Goal: Information Seeking & Learning: Check status

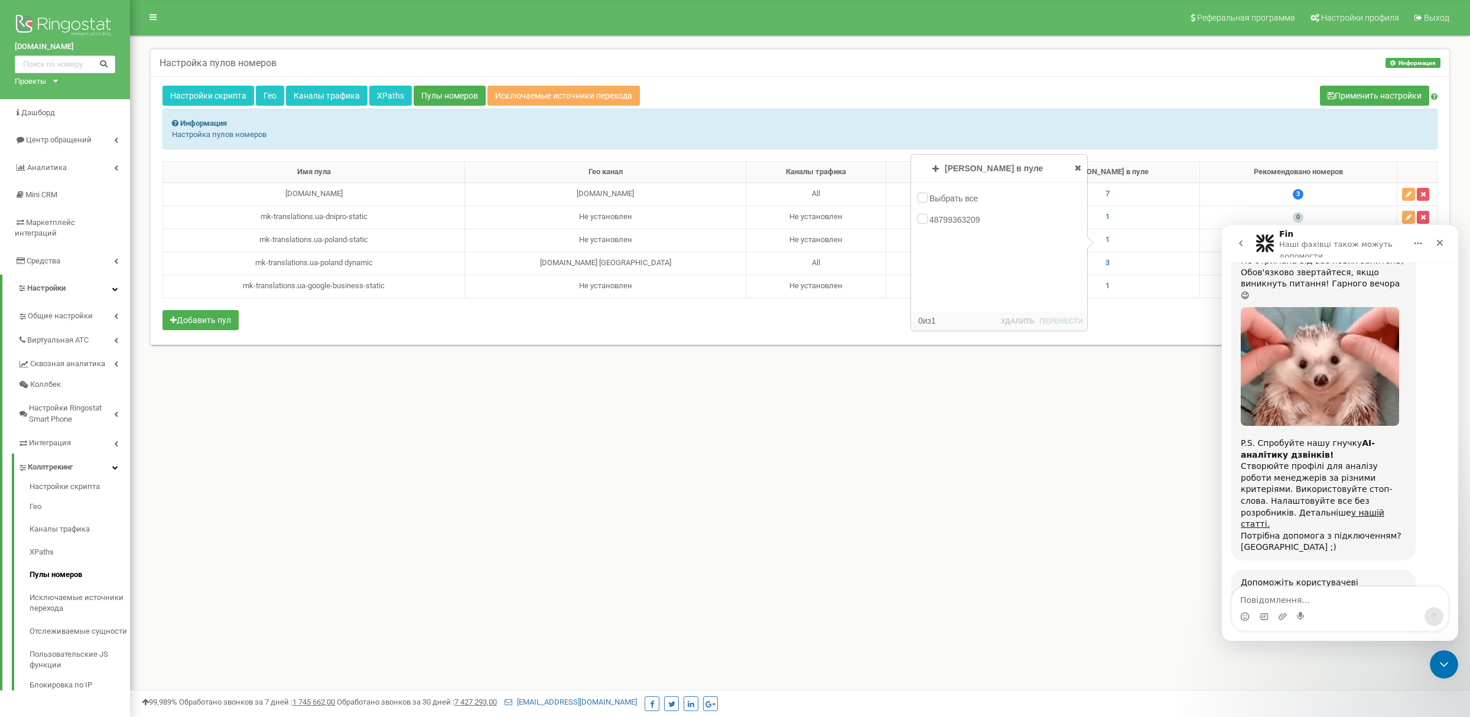
scroll to position [1249, 0]
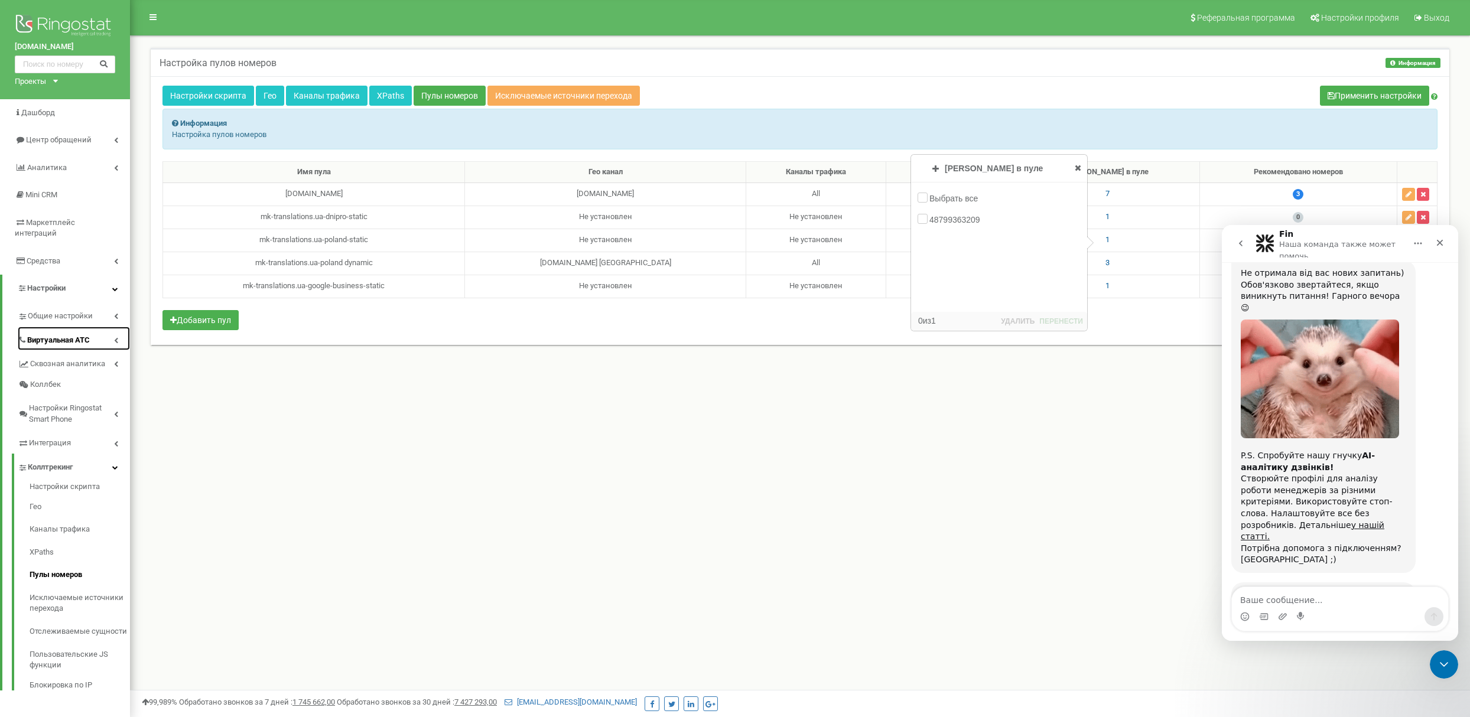
click at [65, 327] on link "Виртуальная АТС" at bounding box center [74, 339] width 112 height 24
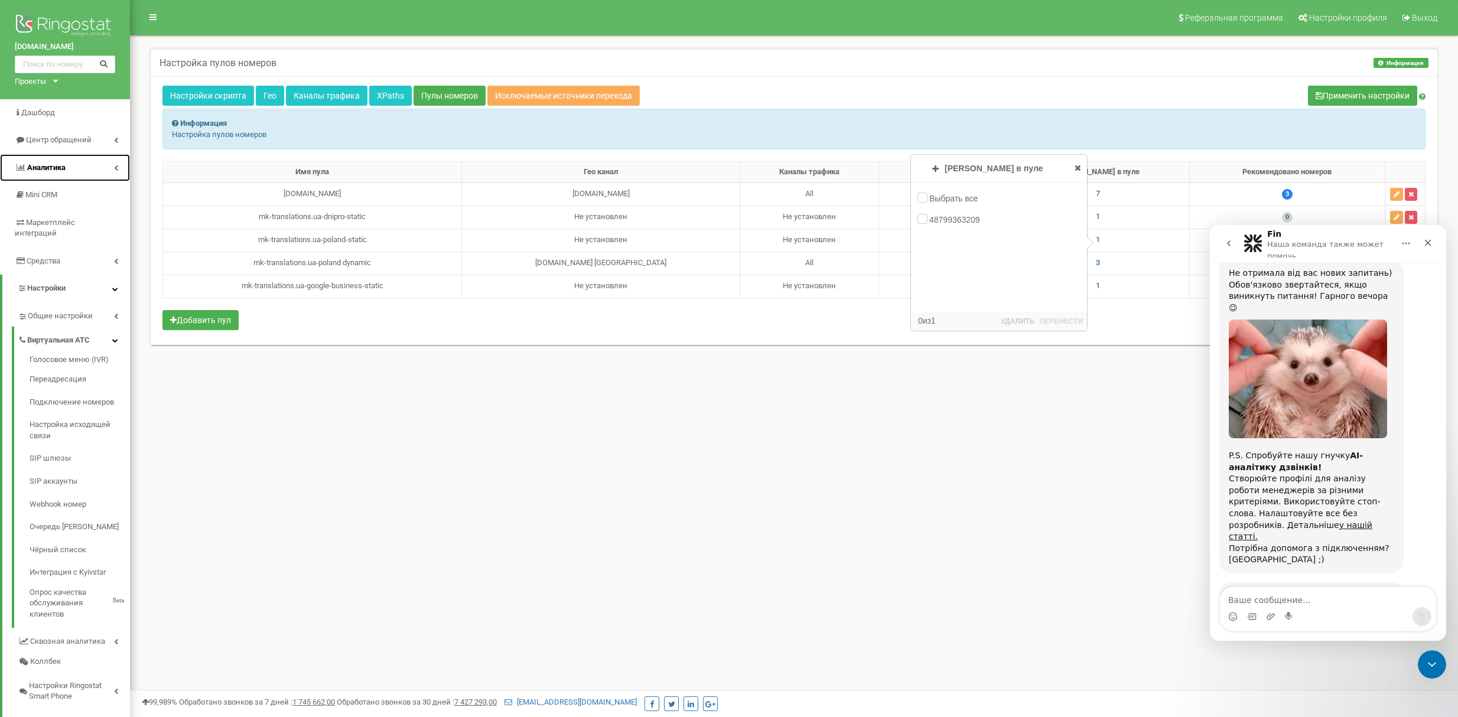
click at [90, 171] on link "Аналитика" at bounding box center [65, 168] width 130 height 28
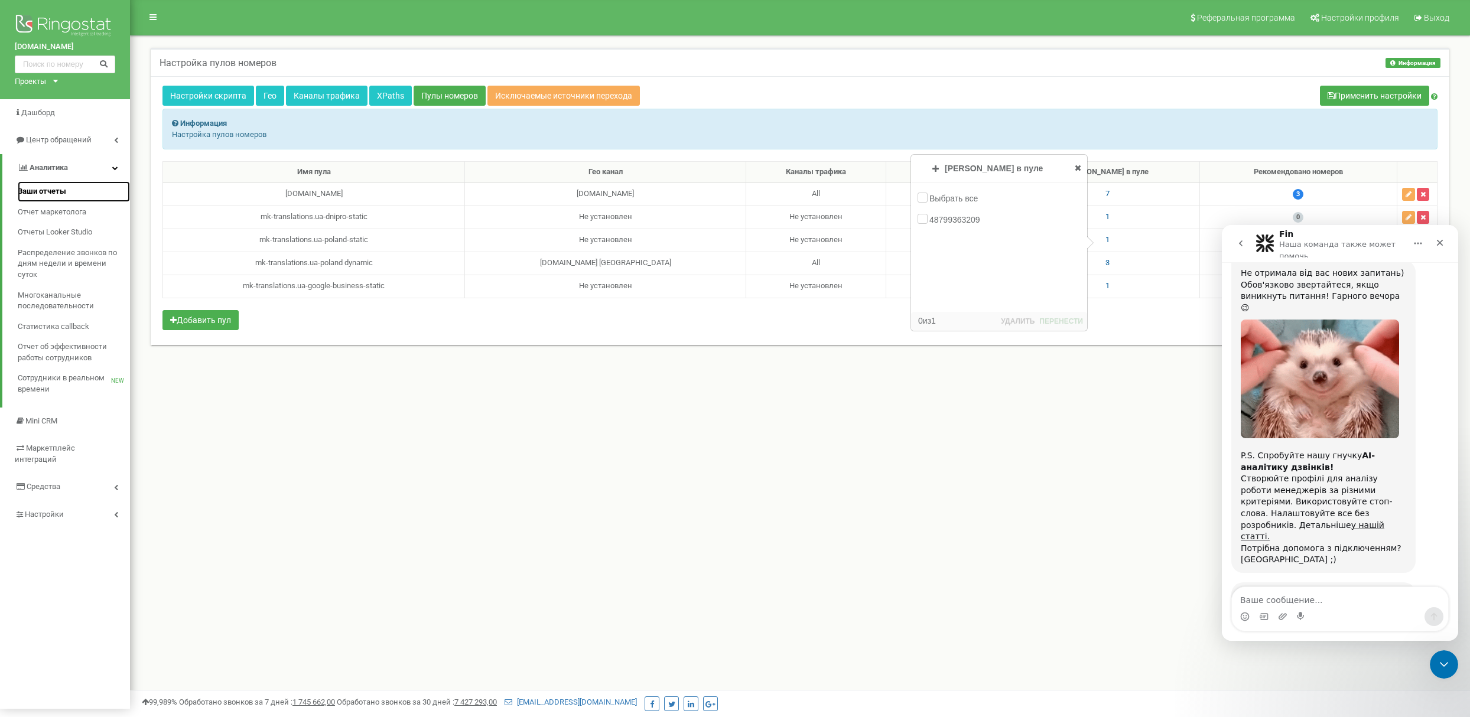
click at [72, 191] on link "Ваши отчеты" at bounding box center [74, 191] width 112 height 21
click at [1455, 671] on div "Закрити програму для спілкування Intercom" at bounding box center [1442, 663] width 28 height 28
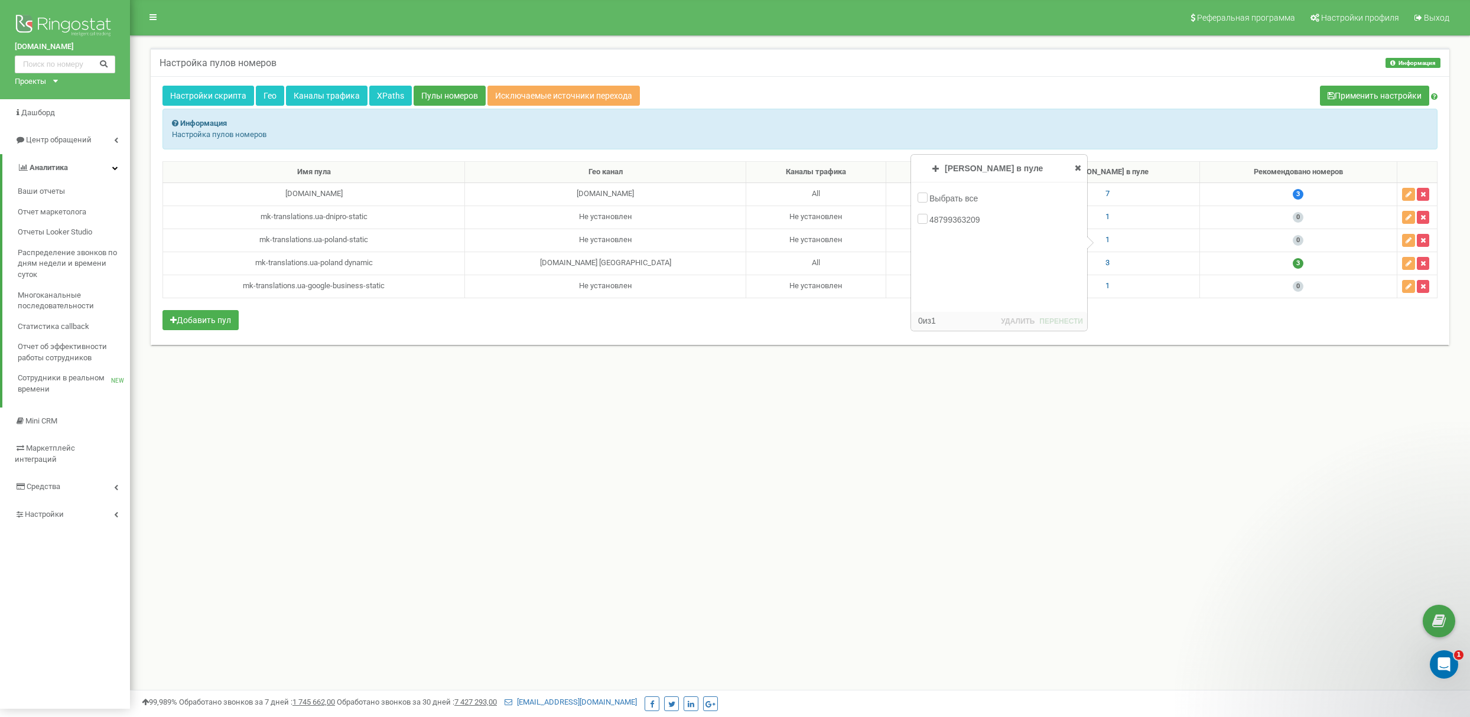
scroll to position [1223, 0]
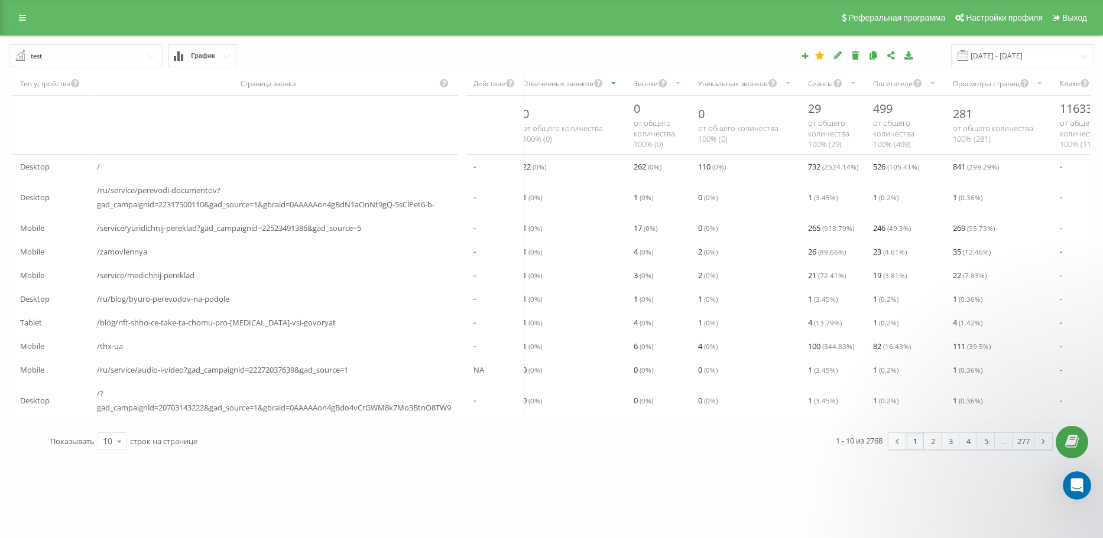
drag, startPoint x: 158, startPoint y: 132, endPoint x: 145, endPoint y: 136, distance: 12.9
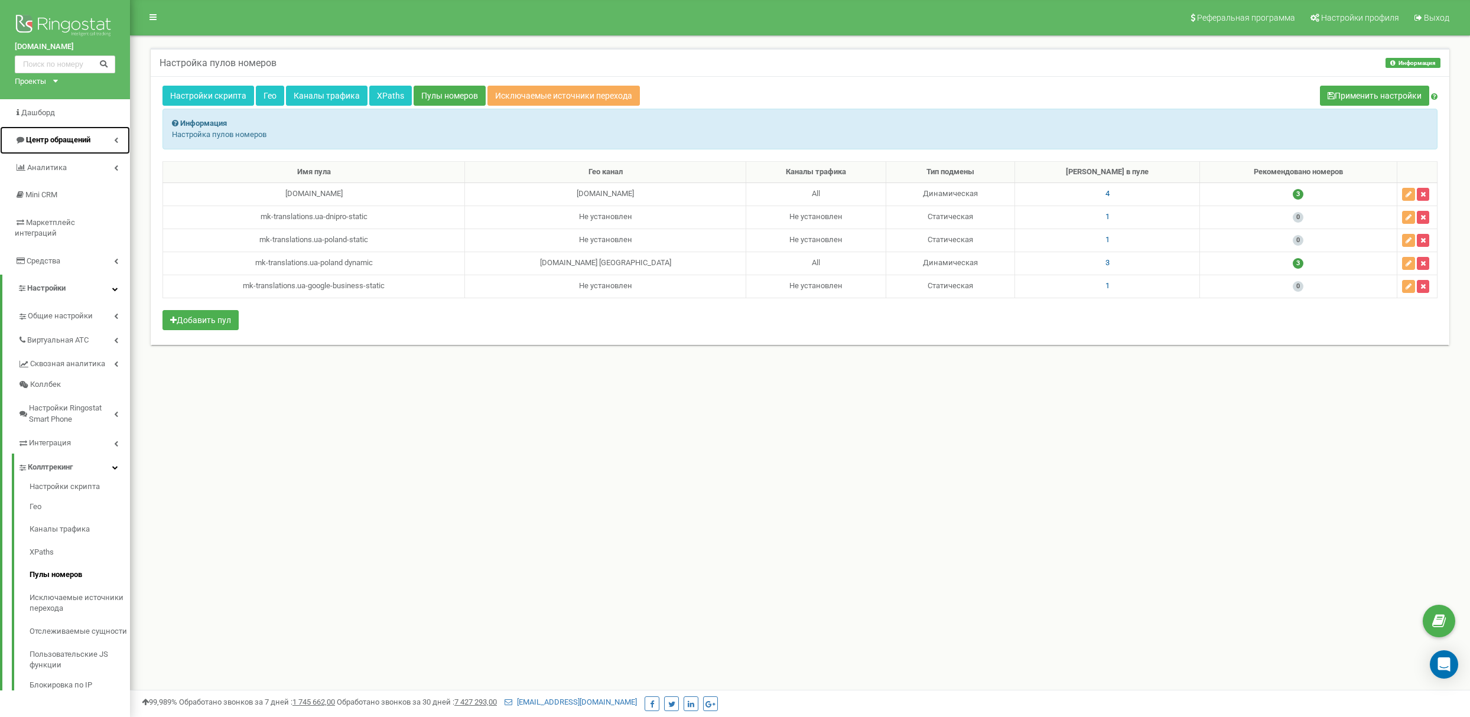
click at [118, 148] on link "Центр обращений" at bounding box center [65, 140] width 130 height 28
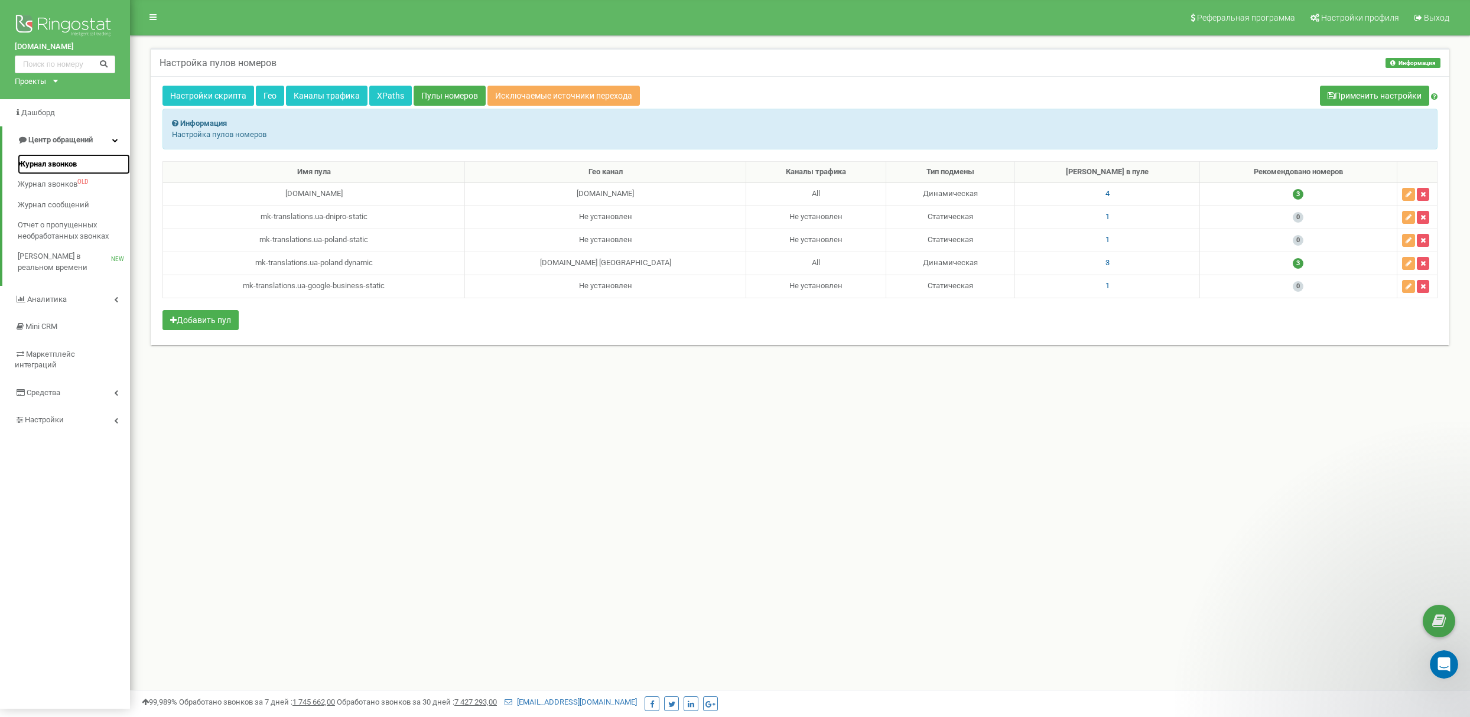
click at [64, 165] on span "Журнал звонков" at bounding box center [47, 164] width 59 height 11
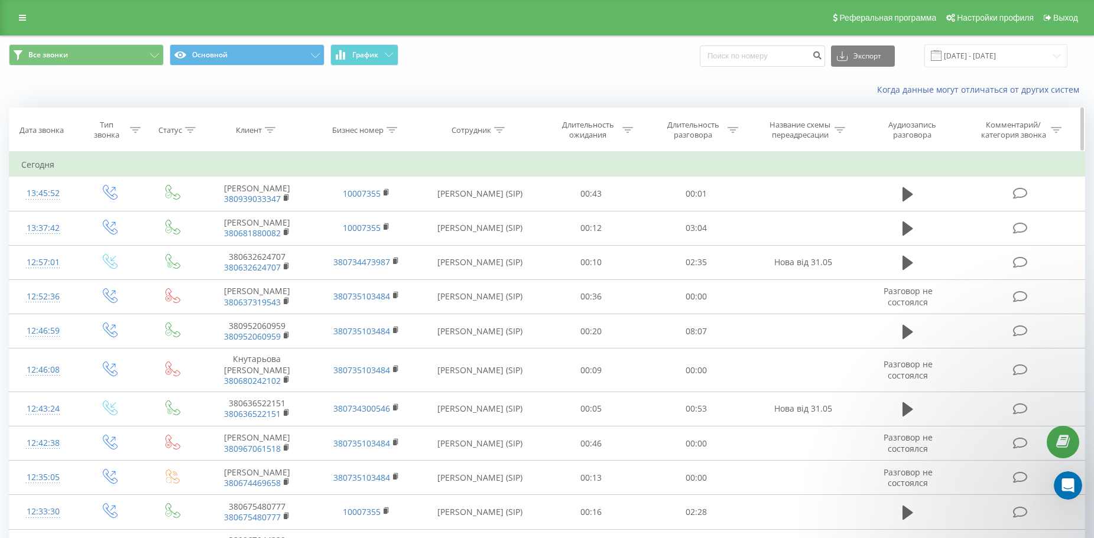
click at [395, 128] on icon at bounding box center [391, 130] width 11 height 6
click at [372, 207] on input "text" at bounding box center [366, 214] width 104 height 21
paste input "2995131"
type input "2995131"
click at [385, 232] on span "OK" at bounding box center [391, 238] width 33 height 18
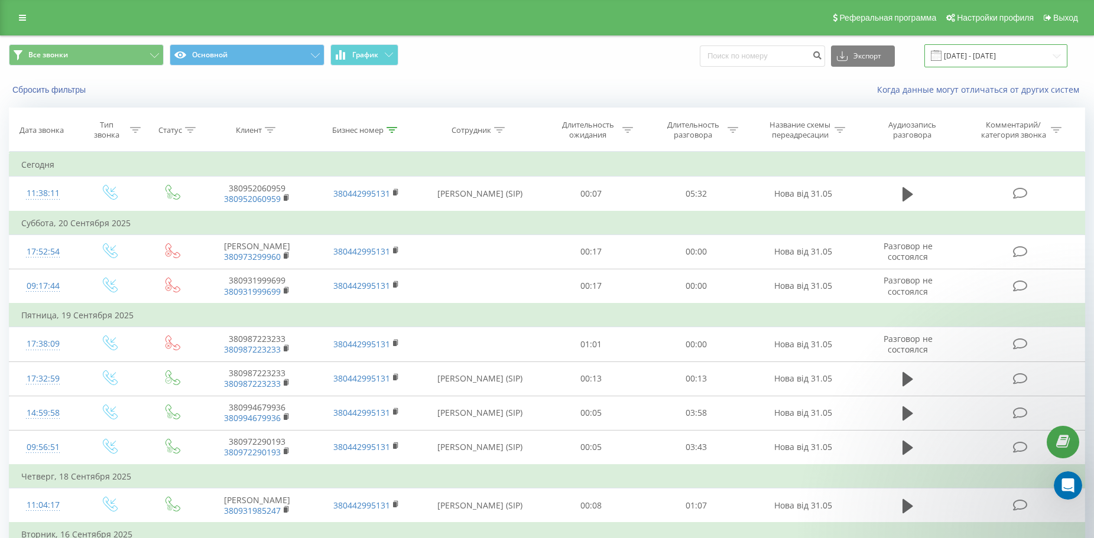
click at [992, 61] on input "[DATE] - [DATE]" at bounding box center [995, 55] width 143 height 23
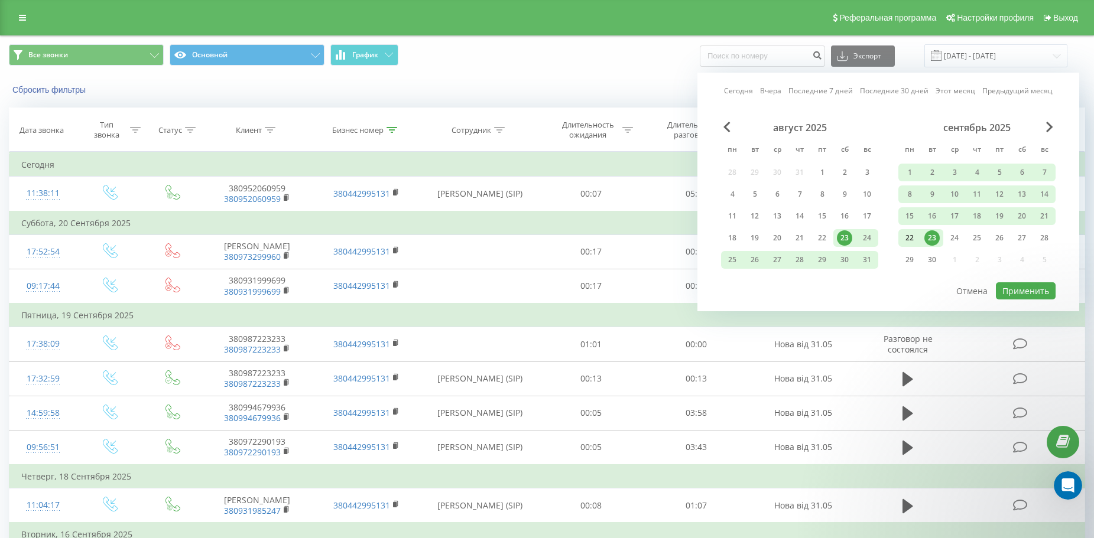
click at [913, 241] on div "22" at bounding box center [909, 237] width 15 height 15
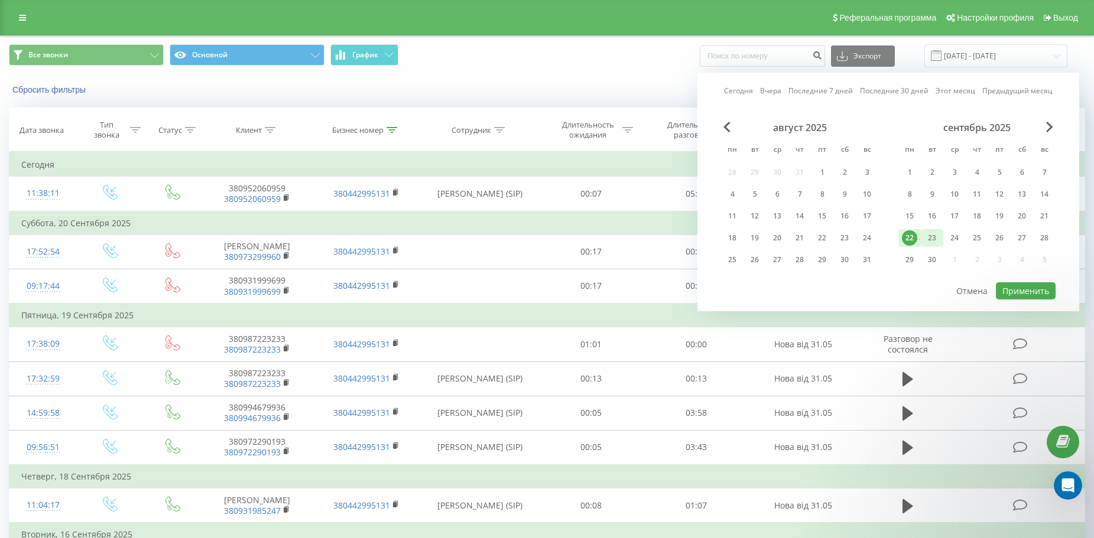
click at [935, 236] on div "23" at bounding box center [931, 237] width 15 height 15
click at [1031, 285] on button "Применить" at bounding box center [1026, 290] width 60 height 17
type input "[DATE] - [DATE]"
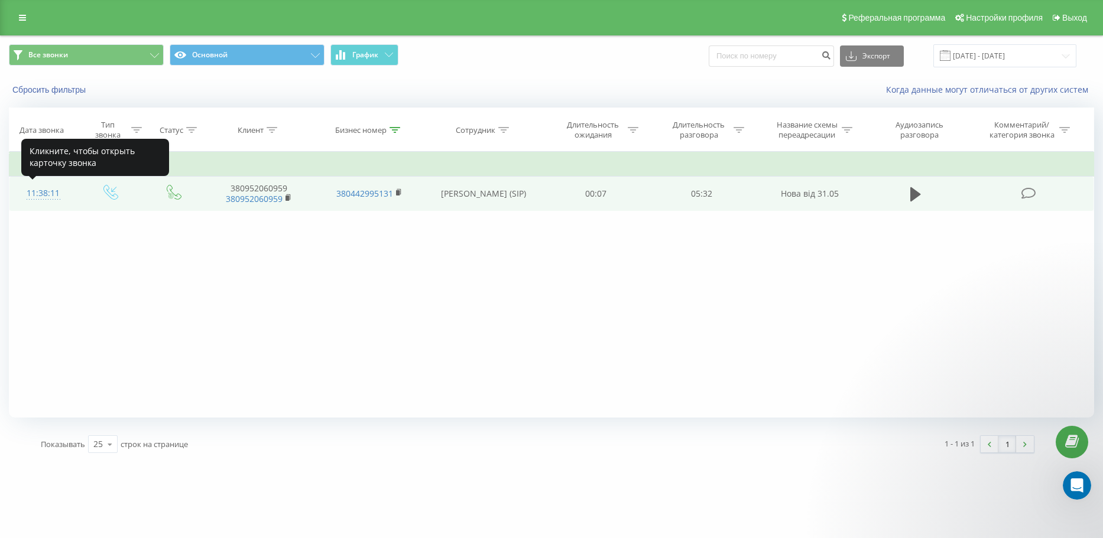
click at [42, 191] on div "11:38:11" at bounding box center [43, 193] width 44 height 23
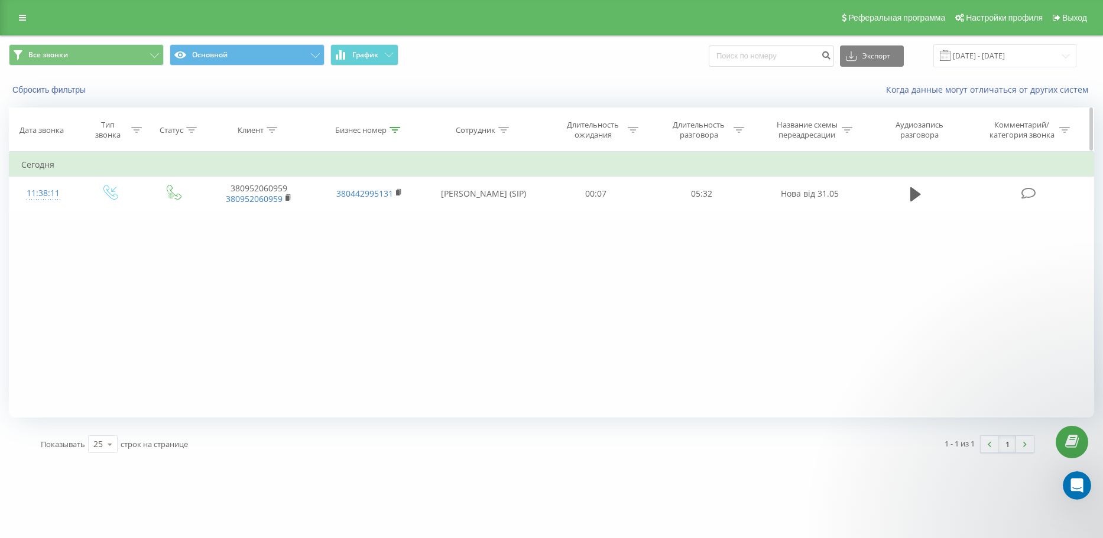
click at [394, 129] on icon at bounding box center [394, 130] width 11 height 6
click at [382, 213] on input "2995131" at bounding box center [369, 214] width 104 height 21
click at [389, 240] on span "OK" at bounding box center [394, 238] width 33 height 18
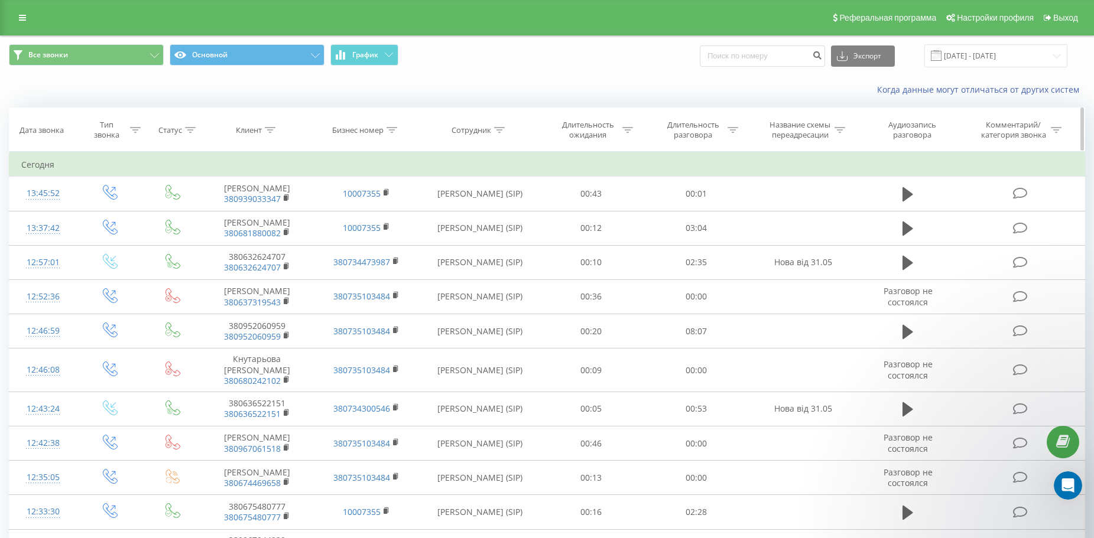
click at [391, 129] on icon at bounding box center [391, 130] width 11 height 6
click at [473, 95] on div "Когда данные могут отличаться от других систем" at bounding box center [751, 90] width 683 height 12
click at [424, 158] on icon at bounding box center [423, 161] width 6 height 6
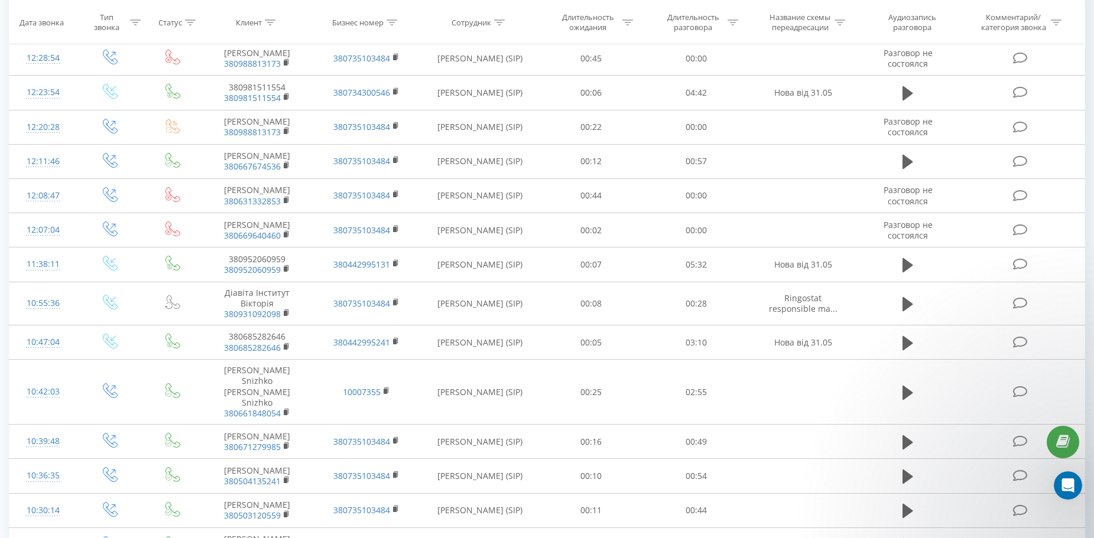
scroll to position [579, 0]
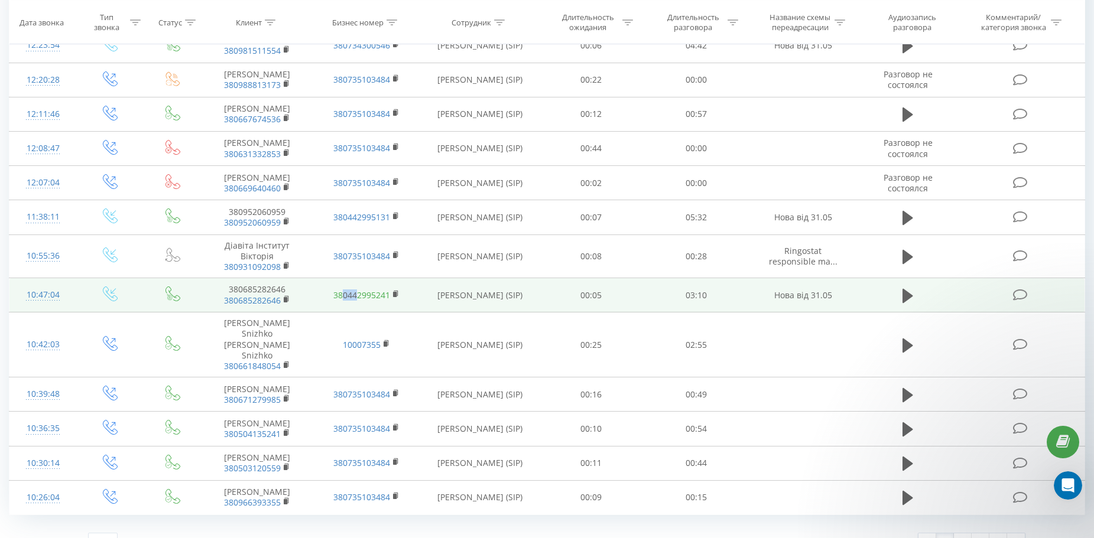
drag, startPoint x: 358, startPoint y: 295, endPoint x: 341, endPoint y: 299, distance: 17.1
copy link "044"
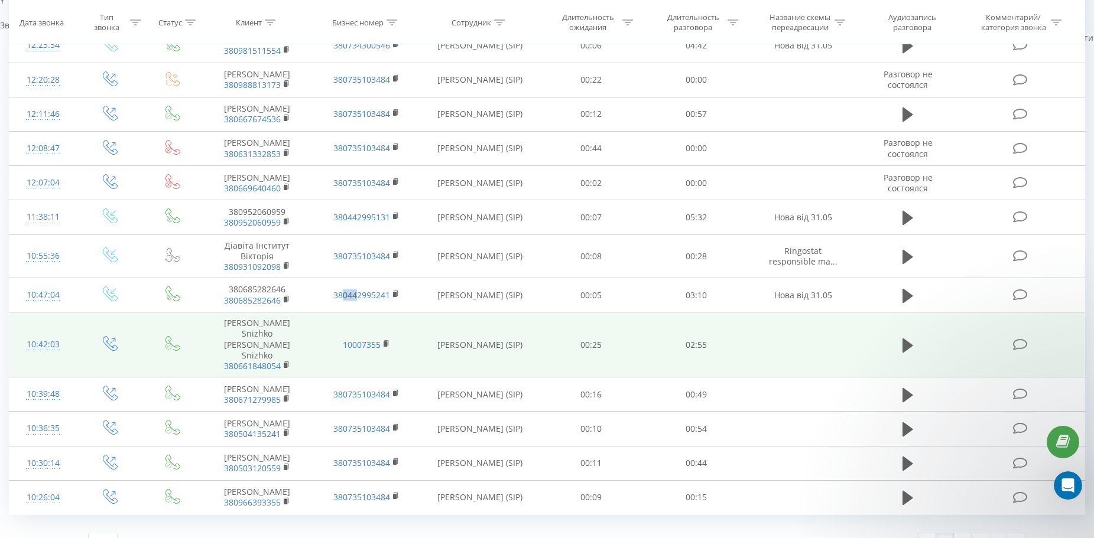
scroll to position [0, 0]
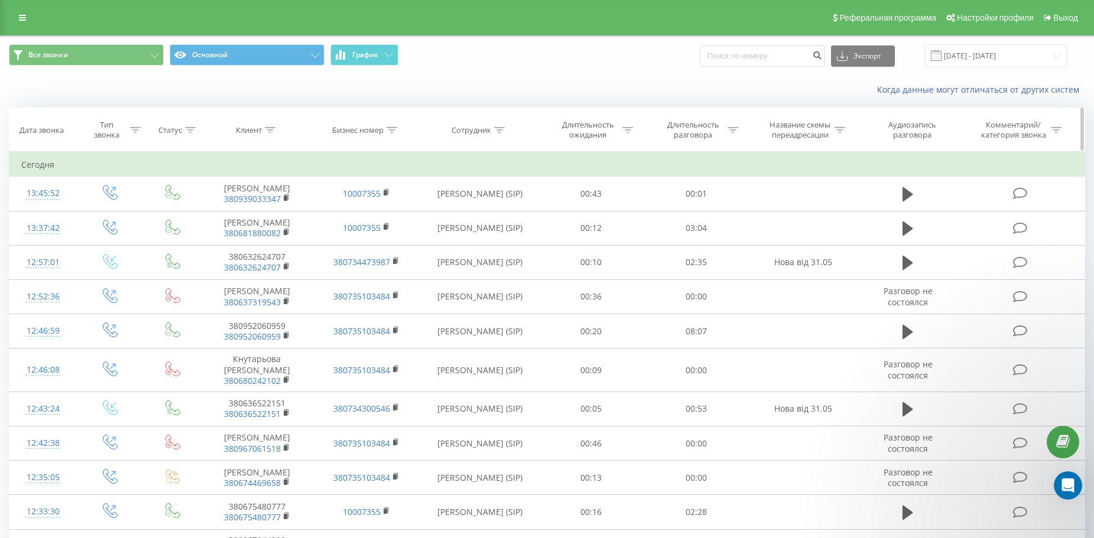
click at [385, 134] on div "Бизнес номер" at bounding box center [364, 130] width 65 height 10
click at [356, 209] on input "text" at bounding box center [366, 214] width 104 height 21
paste input "044"
type input "044"
click at [387, 230] on span "OK" at bounding box center [391, 238] width 33 height 18
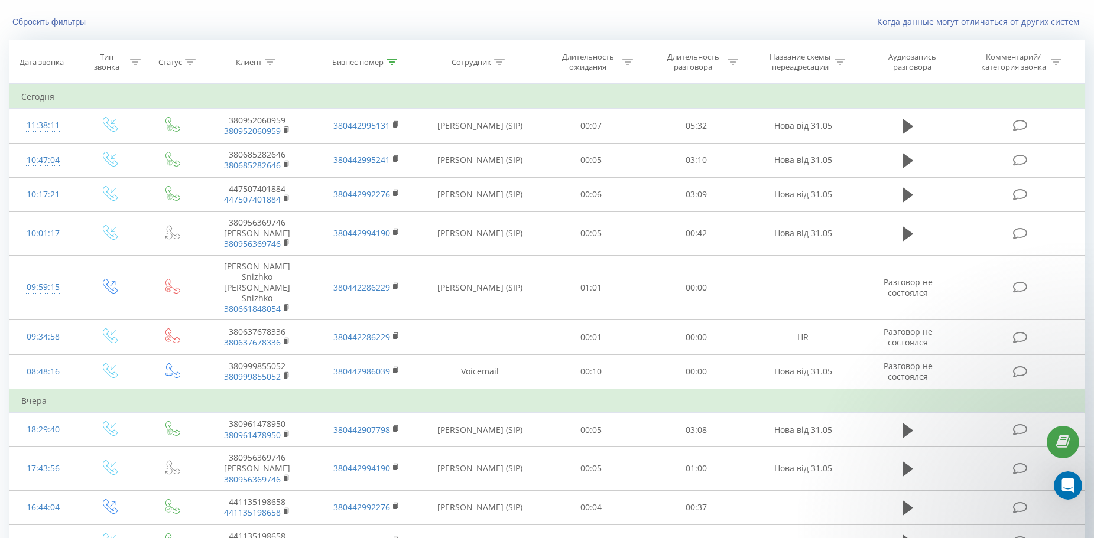
scroll to position [27, 0]
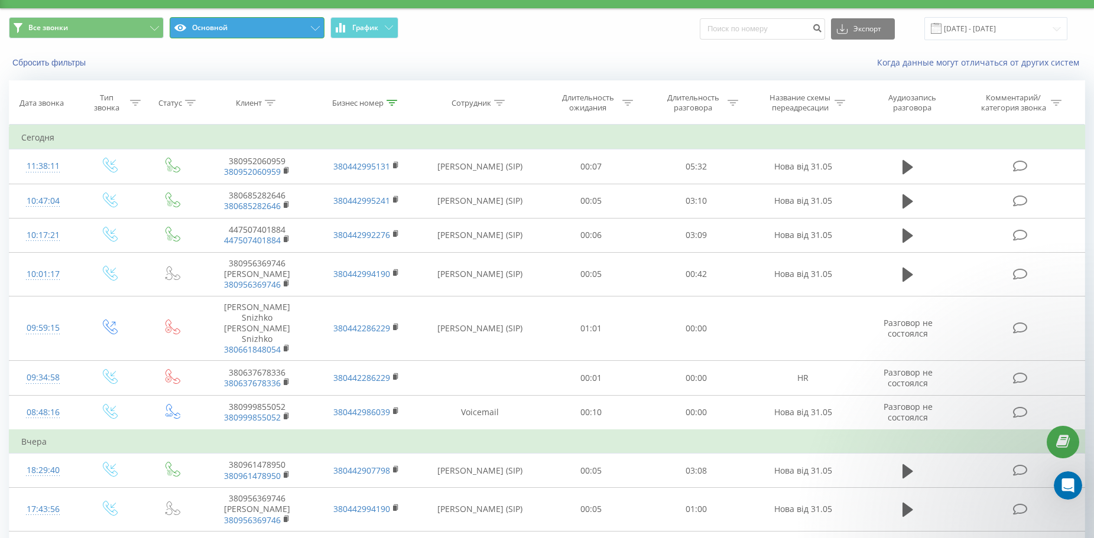
click at [300, 31] on button "Основной" at bounding box center [247, 27] width 155 height 21
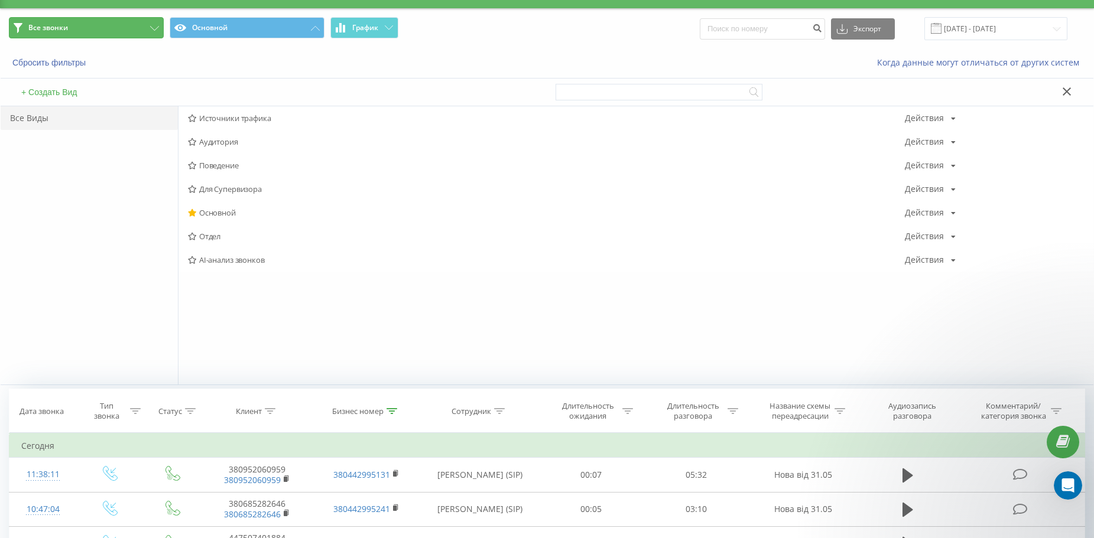
click at [158, 30] on icon at bounding box center [154, 28] width 9 height 5
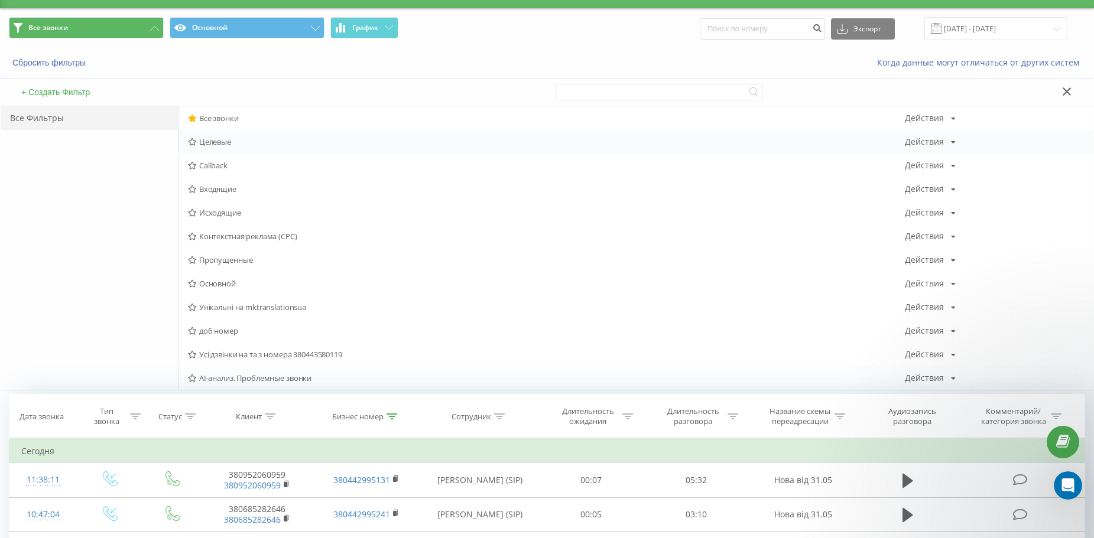
click at [209, 138] on span "Целевые" at bounding box center [546, 142] width 717 height 8
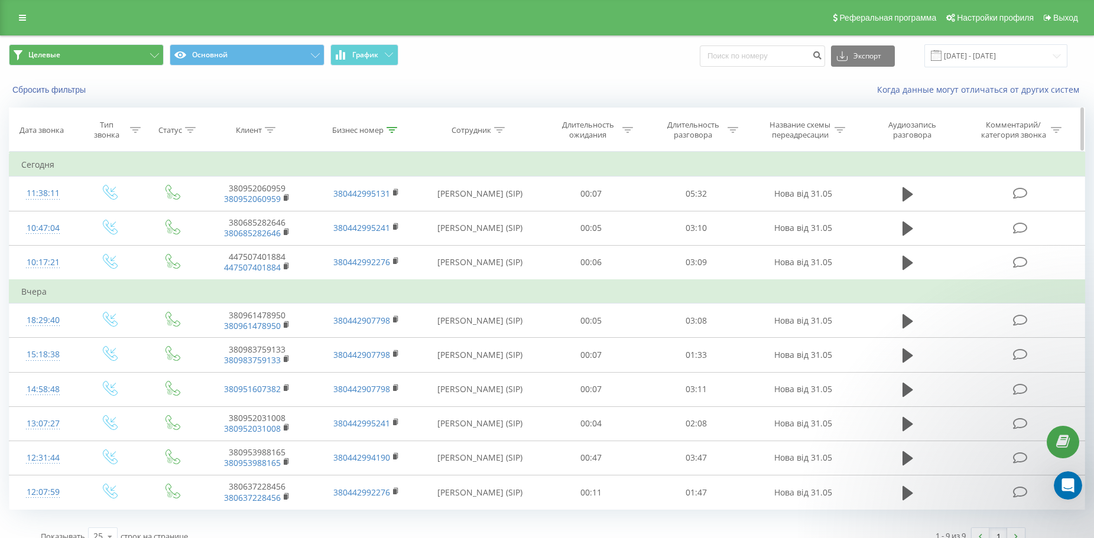
click at [391, 131] on icon at bounding box center [391, 130] width 11 height 6
click at [363, 220] on input "044" at bounding box center [366, 214] width 104 height 21
click at [386, 238] on span "OK" at bounding box center [391, 238] width 33 height 18
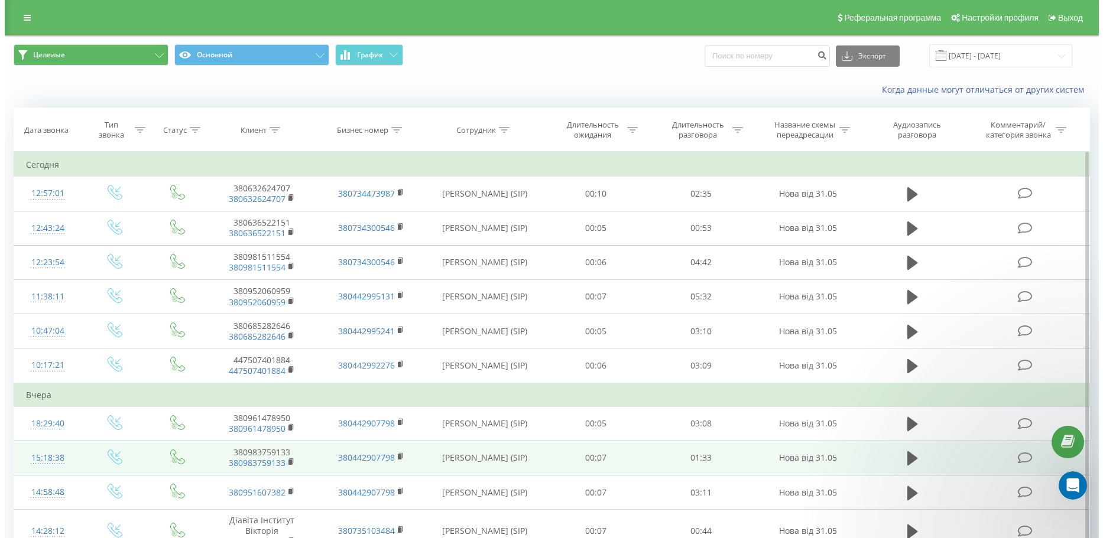
scroll to position [59, 0]
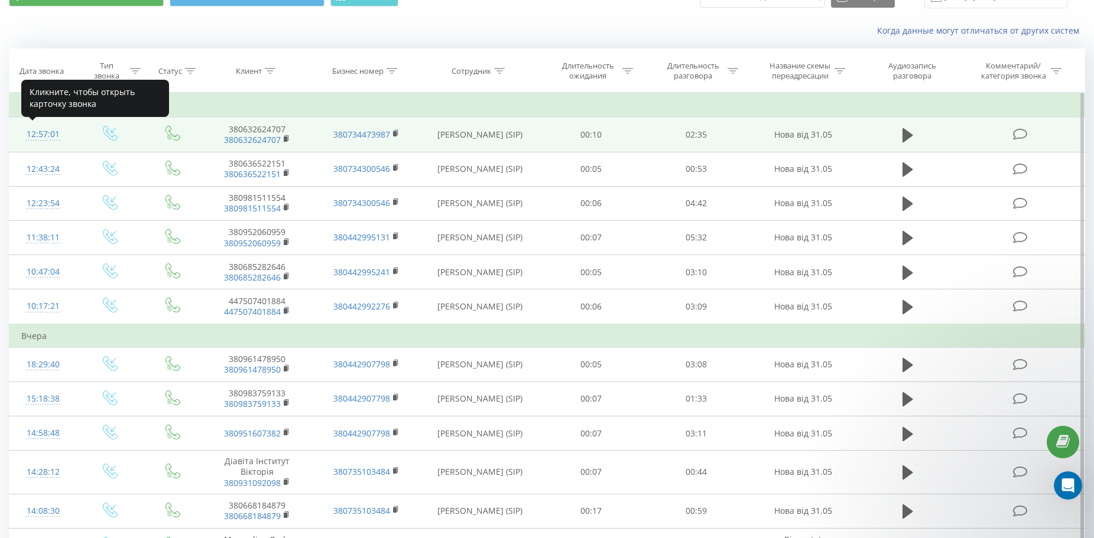
click at [45, 137] on div "12:57:01" at bounding box center [42, 134] width 43 height 23
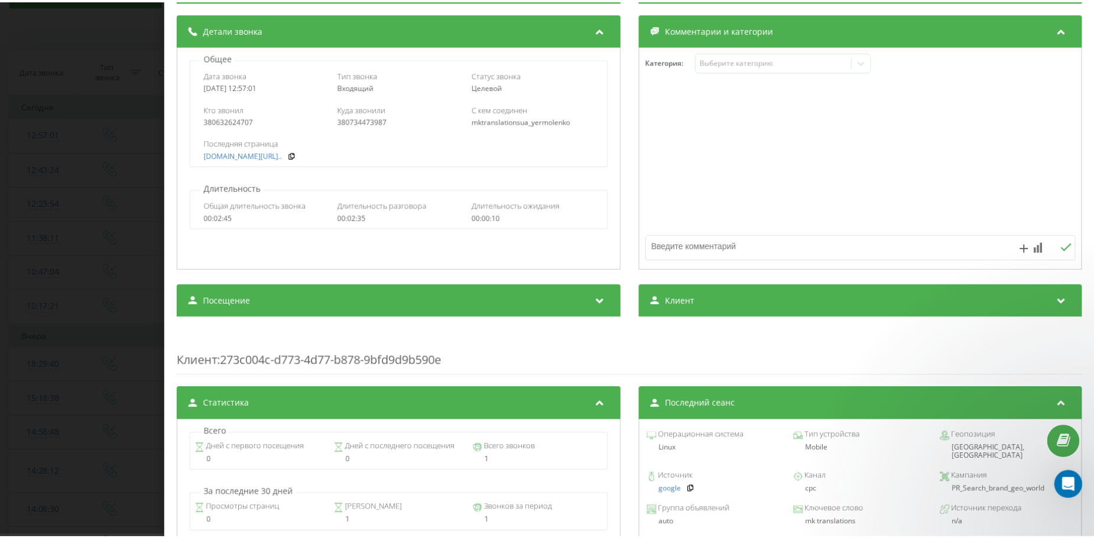
scroll to position [111, 0]
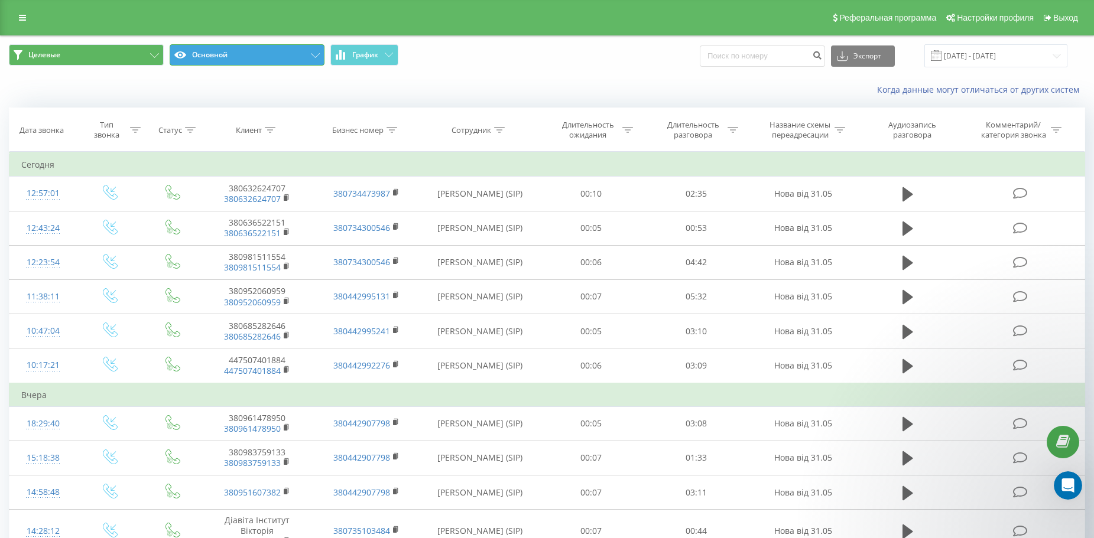
click at [288, 51] on button "Основной" at bounding box center [247, 54] width 155 height 21
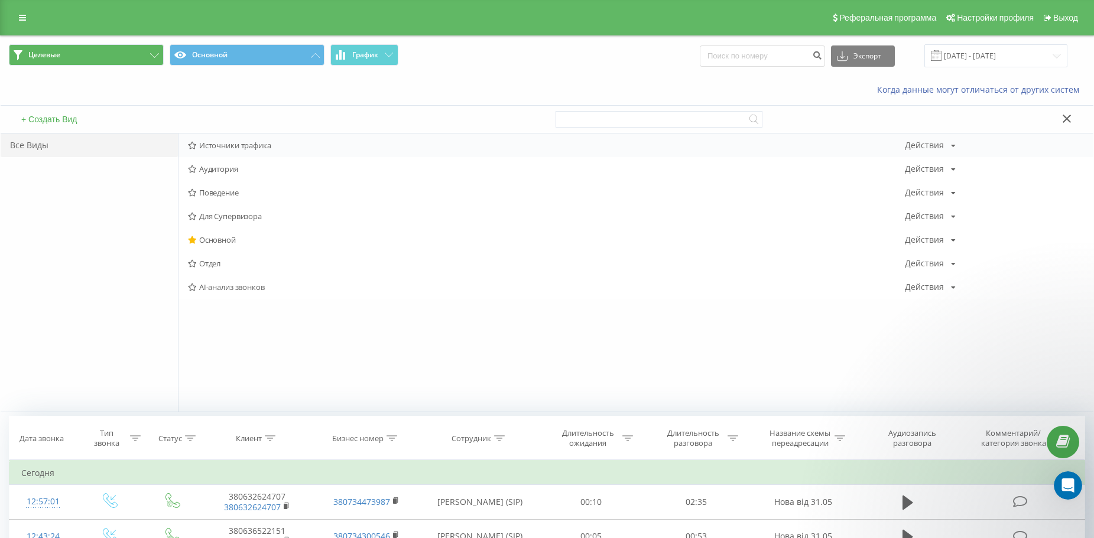
click at [275, 143] on span "Источники трафика" at bounding box center [546, 145] width 717 height 8
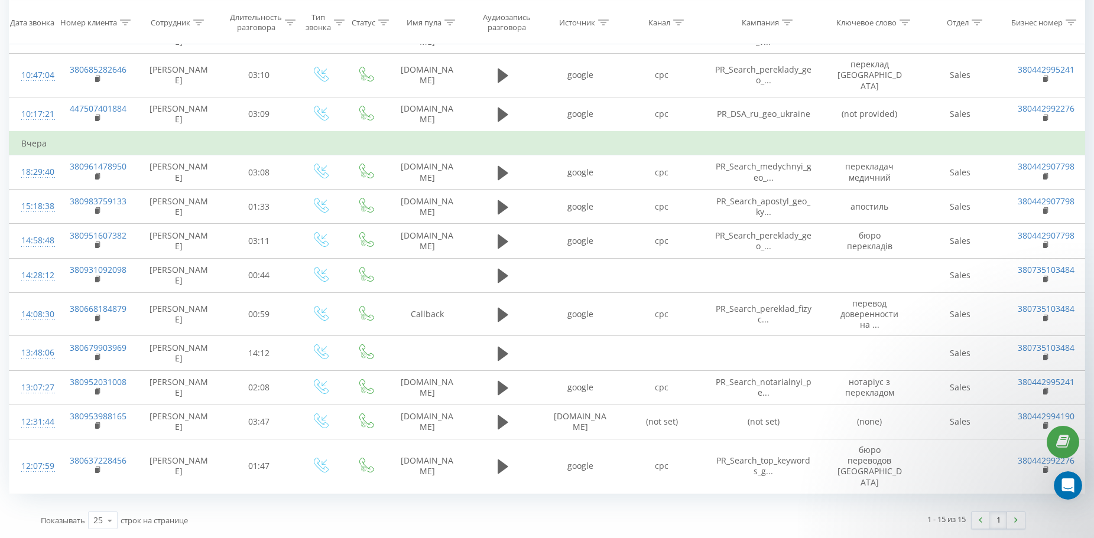
scroll to position [340, 0]
